Goal: Task Accomplishment & Management: Use online tool/utility

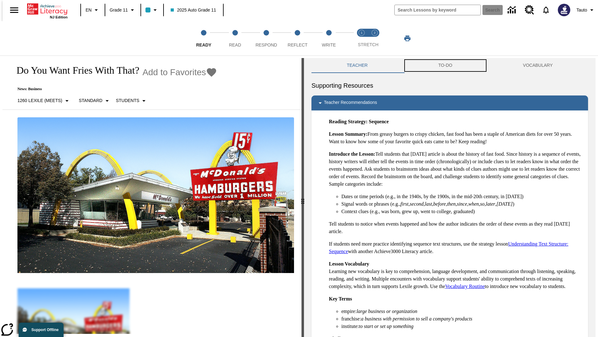
click at [446, 65] on button "TO-DO" at bounding box center [445, 65] width 85 height 15
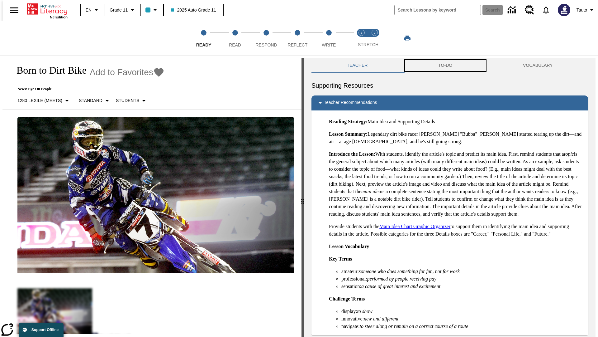
click at [446, 65] on button "TO-DO" at bounding box center [445, 65] width 85 height 15
